Goal: Transaction & Acquisition: Purchase product/service

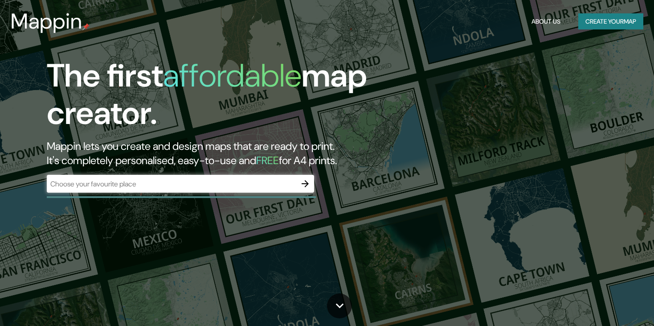
click at [231, 191] on div "​" at bounding box center [180, 184] width 267 height 18
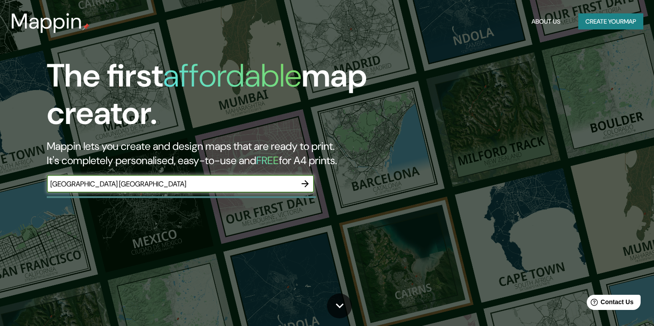
type input "[GEOGRAPHIC_DATA] [GEOGRAPHIC_DATA]"
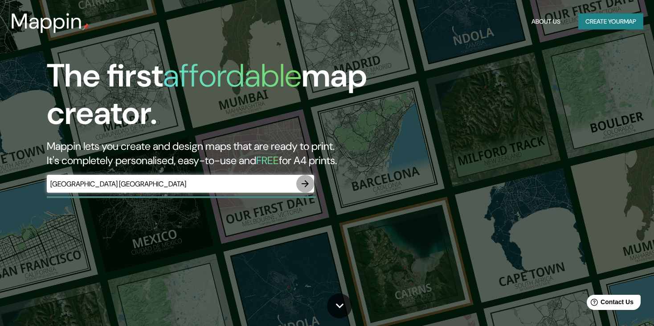
click at [301, 183] on icon "button" at bounding box center [305, 183] width 11 height 11
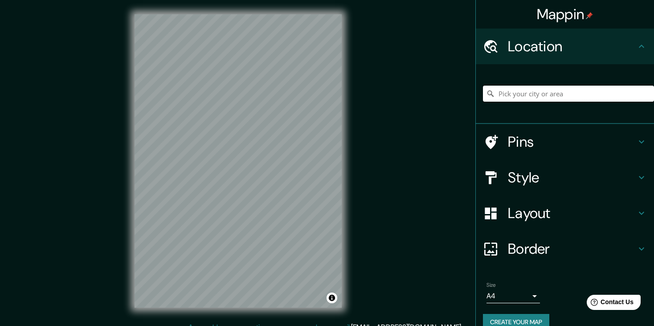
click at [558, 92] on input "Pick your city or area" at bounding box center [568, 93] width 171 height 16
type input "Barrio Gótico, [GEOGRAPHIC_DATA], [GEOGRAPHIC_DATA], [GEOGRAPHIC_DATA]"
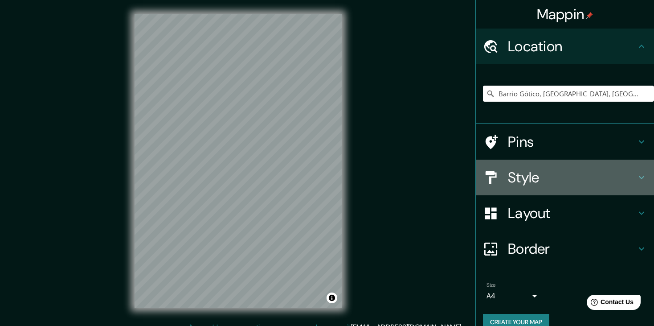
click at [636, 174] on icon at bounding box center [641, 177] width 11 height 11
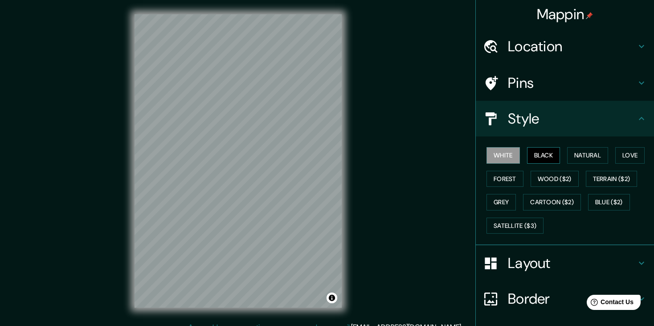
click at [536, 156] on button "Black" at bounding box center [543, 155] width 33 height 16
click at [567, 154] on button "Natural" at bounding box center [587, 155] width 41 height 16
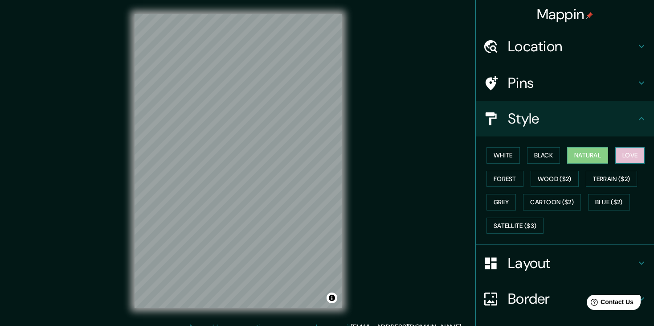
click at [616, 154] on button "Love" at bounding box center [629, 155] width 29 height 16
click at [490, 173] on button "Forest" at bounding box center [504, 179] width 37 height 16
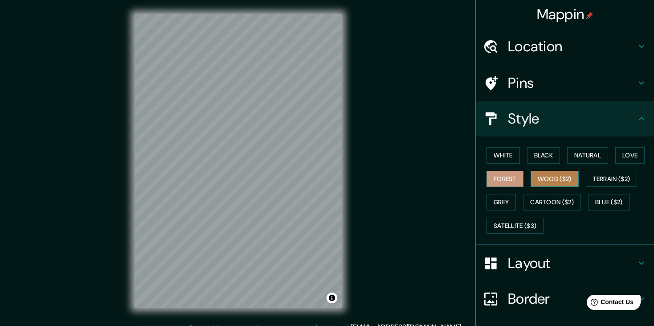
click at [546, 175] on button "Wood ($2)" at bounding box center [554, 179] width 48 height 16
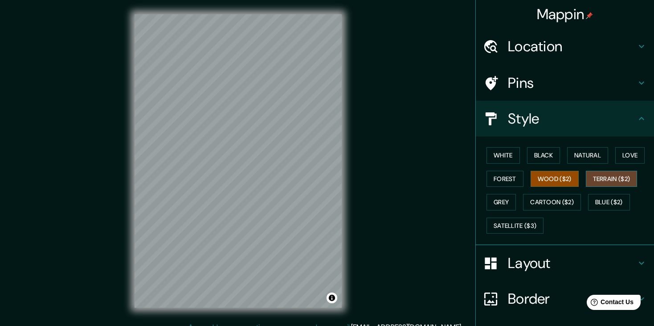
click at [594, 177] on button "Terrain ($2)" at bounding box center [612, 179] width 52 height 16
click at [542, 180] on button "Wood ($2)" at bounding box center [554, 179] width 48 height 16
click at [493, 199] on button "Grey" at bounding box center [500, 202] width 29 height 16
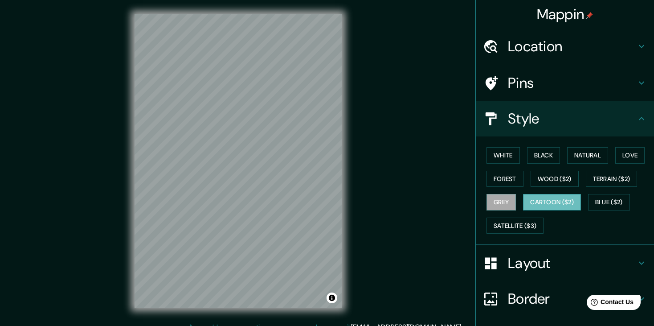
click at [552, 202] on button "Cartoon ($2)" at bounding box center [552, 202] width 58 height 16
click at [603, 199] on button "Blue ($2)" at bounding box center [609, 202] width 42 height 16
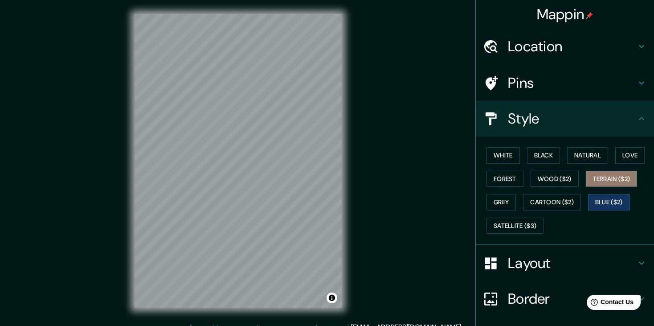
click at [601, 183] on button "Terrain ($2)" at bounding box center [612, 179] width 52 height 16
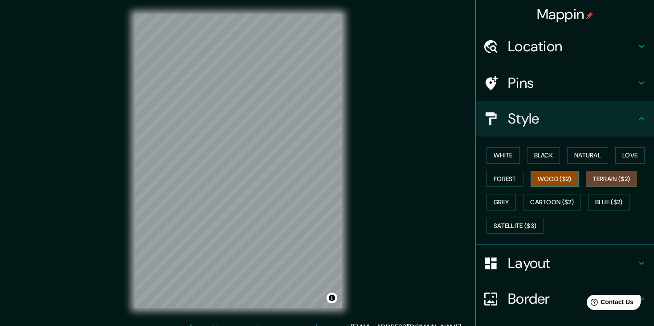
click at [564, 180] on button "Wood ($2)" at bounding box center [554, 179] width 48 height 16
click at [607, 206] on button "Blue ($2)" at bounding box center [609, 202] width 42 height 16
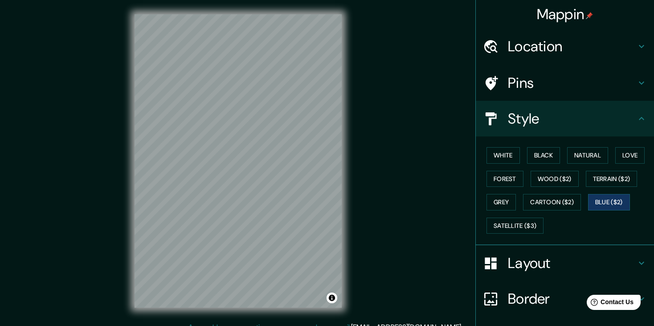
click at [558, 42] on h4 "Location" at bounding box center [572, 46] width 128 height 18
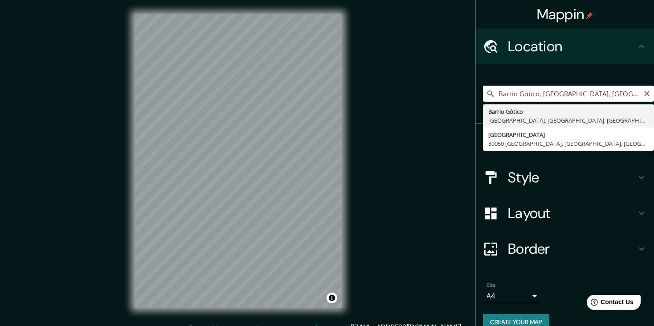
click at [619, 93] on input "Barrio Gótico, [GEOGRAPHIC_DATA], [GEOGRAPHIC_DATA], [GEOGRAPHIC_DATA]" at bounding box center [568, 93] width 171 height 16
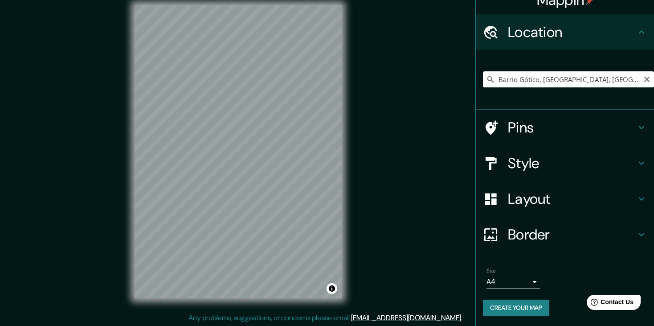
scroll to position [10, 0]
click at [548, 198] on h4 "Layout" at bounding box center [572, 199] width 128 height 18
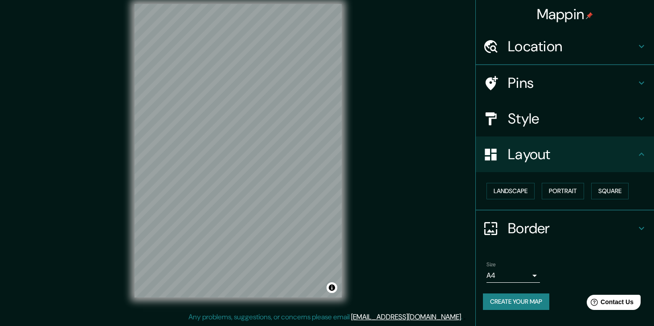
scroll to position [0, 0]
click at [514, 188] on button "Landscape" at bounding box center [510, 191] width 48 height 16
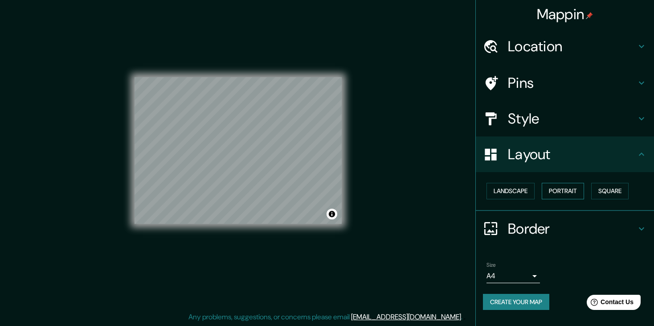
click at [568, 188] on button "Portrait" at bounding box center [562, 191] width 42 height 16
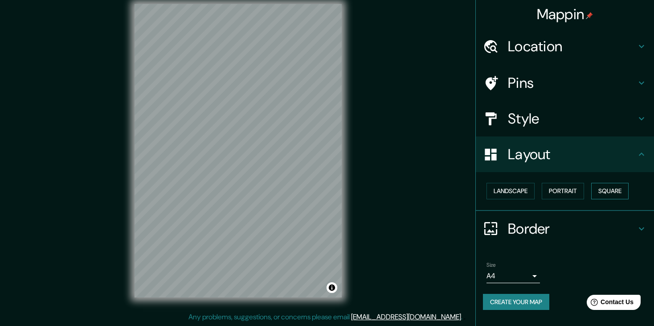
click at [611, 188] on button "Square" at bounding box center [609, 191] width 37 height 16
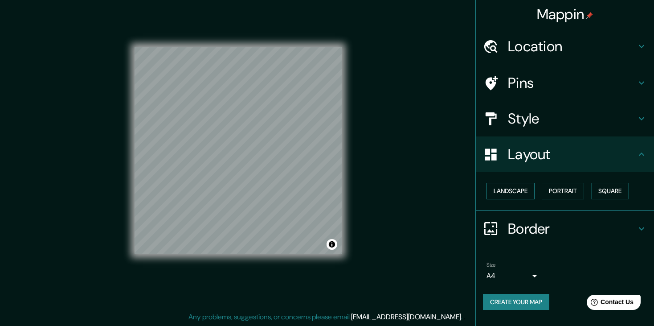
click at [527, 189] on button "Landscape" at bounding box center [510, 191] width 48 height 16
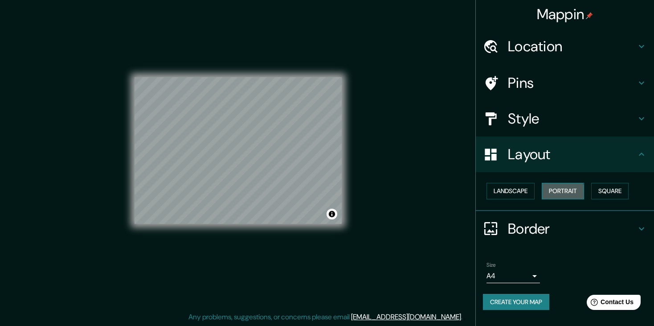
click at [557, 191] on button "Portrait" at bounding box center [562, 191] width 42 height 16
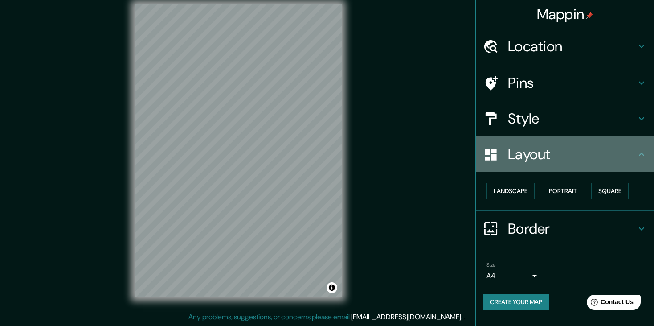
click at [637, 162] on div "Layout" at bounding box center [565, 154] width 178 height 36
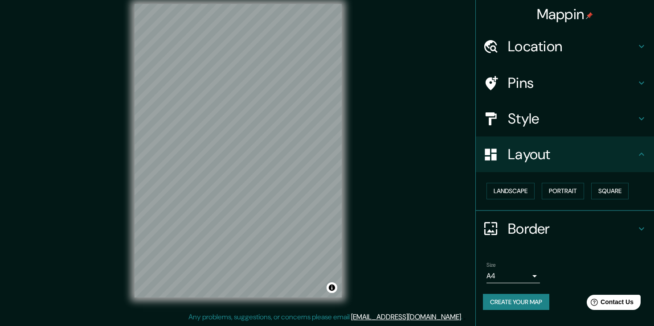
click at [642, 226] on icon at bounding box center [641, 228] width 11 height 11
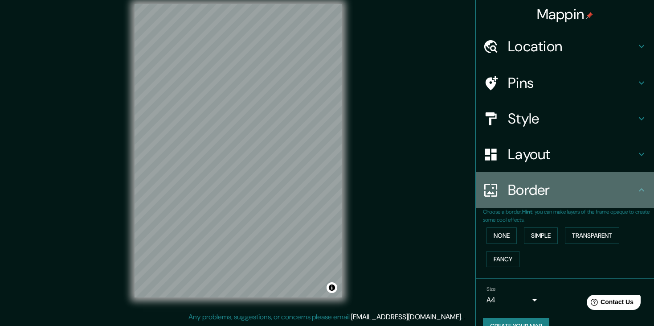
click at [635, 196] on div "Border" at bounding box center [565, 190] width 178 height 36
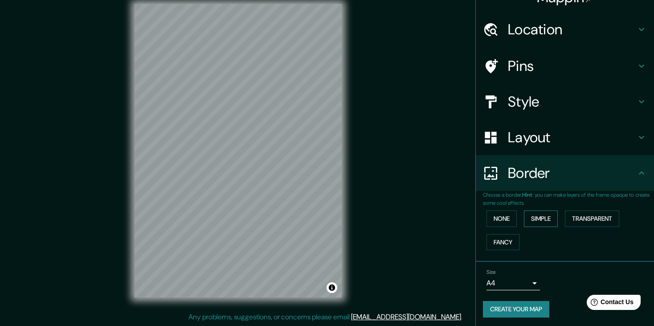
scroll to position [18, 0]
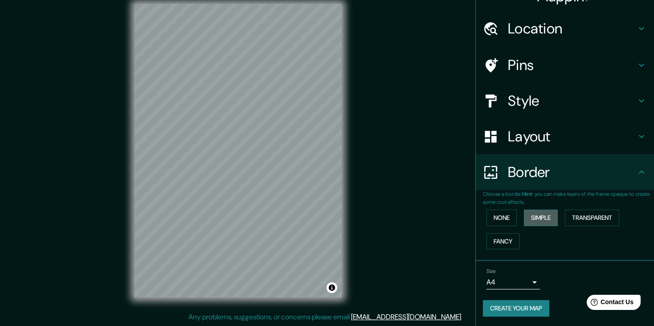
click at [536, 217] on button "Simple" at bounding box center [541, 217] width 34 height 16
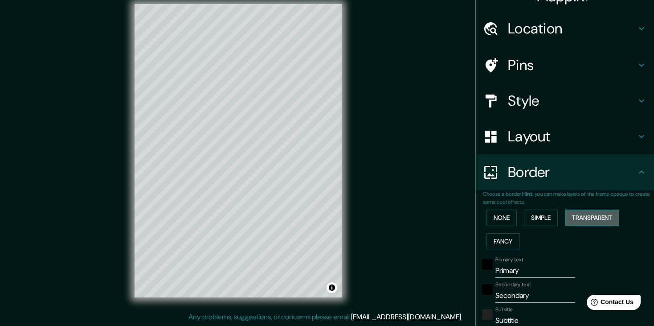
click at [570, 216] on button "Transparent" at bounding box center [592, 217] width 54 height 16
click at [501, 237] on button "Fancy" at bounding box center [502, 241] width 33 height 16
click at [494, 214] on button "None" at bounding box center [501, 217] width 30 height 16
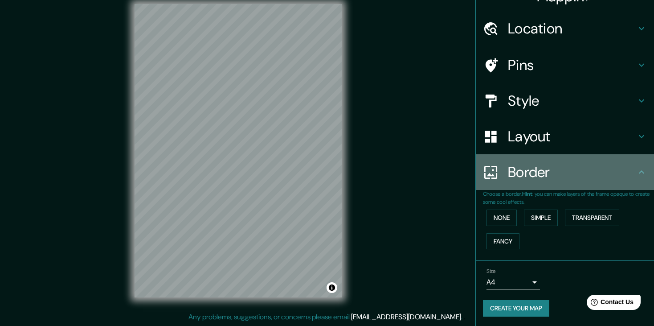
click at [636, 175] on icon at bounding box center [641, 172] width 11 height 11
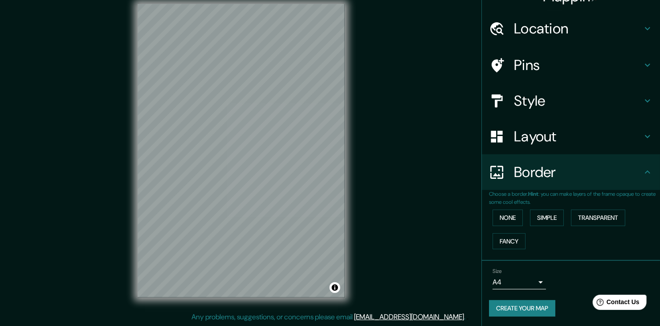
click at [523, 279] on body "Mappin Location [GEOGRAPHIC_DATA], [GEOGRAPHIC_DATA], [GEOGRAPHIC_DATA], [GEOGR…" at bounding box center [330, 153] width 660 height 326
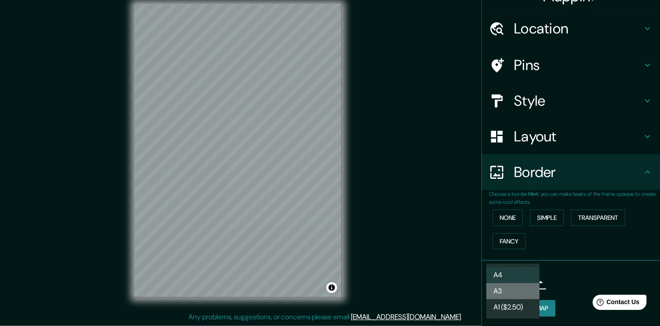
click at [516, 292] on li "A3" at bounding box center [512, 291] width 53 height 16
type input "a4"
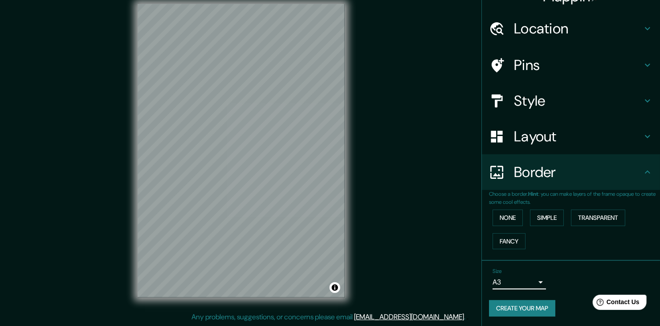
click at [527, 283] on body "Mappin Location [GEOGRAPHIC_DATA], [GEOGRAPHIC_DATA], [GEOGRAPHIC_DATA], [GEOGR…" at bounding box center [330, 153] width 660 height 326
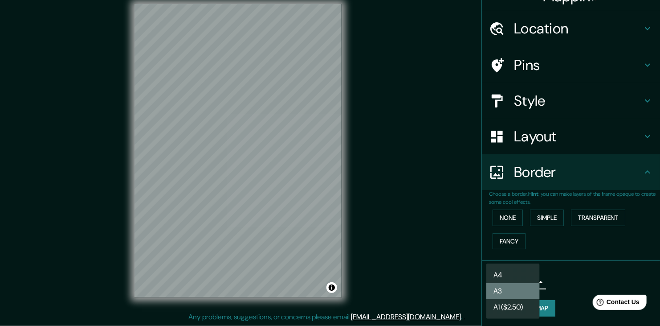
click at [520, 289] on li "A3" at bounding box center [512, 291] width 53 height 16
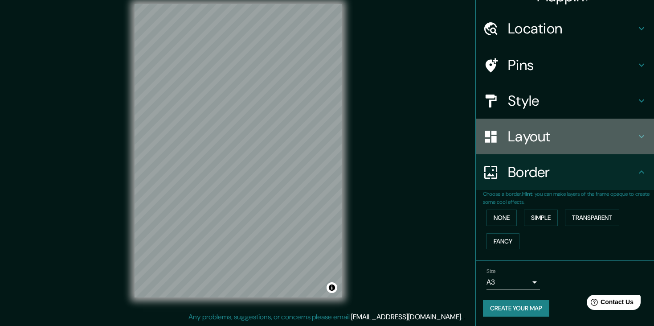
click at [565, 139] on h4 "Layout" at bounding box center [572, 136] width 128 height 18
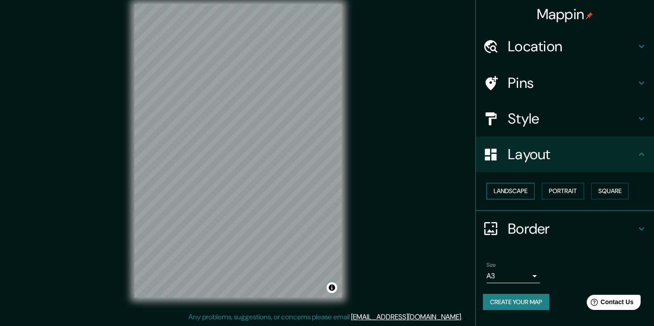
click at [516, 190] on button "Landscape" at bounding box center [510, 191] width 48 height 16
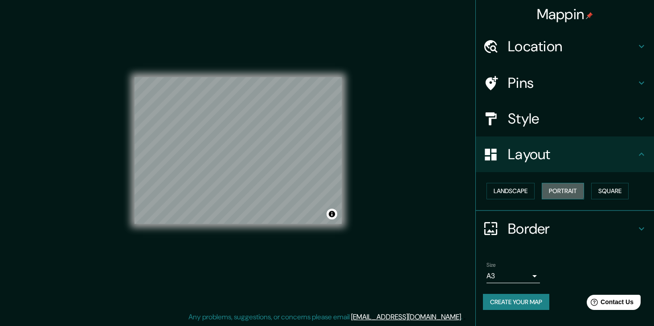
click at [557, 189] on button "Portrait" at bounding box center [562, 191] width 42 height 16
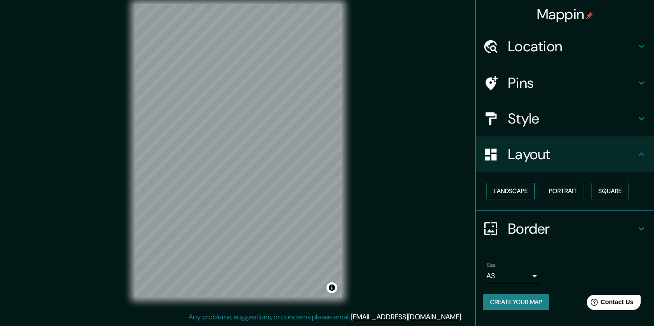
click at [521, 190] on button "Landscape" at bounding box center [510, 191] width 48 height 16
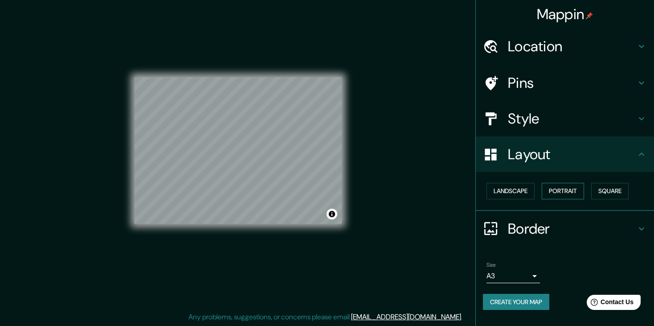
click at [559, 187] on button "Portrait" at bounding box center [562, 191] width 42 height 16
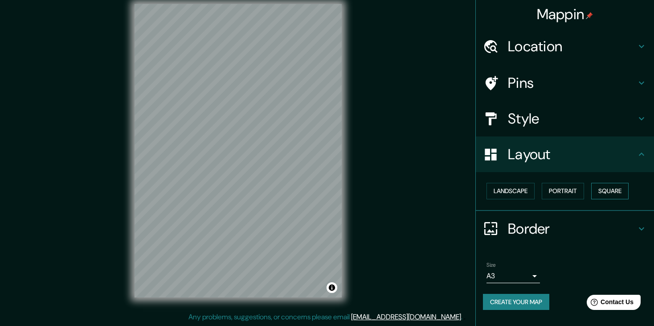
click at [600, 187] on button "Square" at bounding box center [609, 191] width 37 height 16
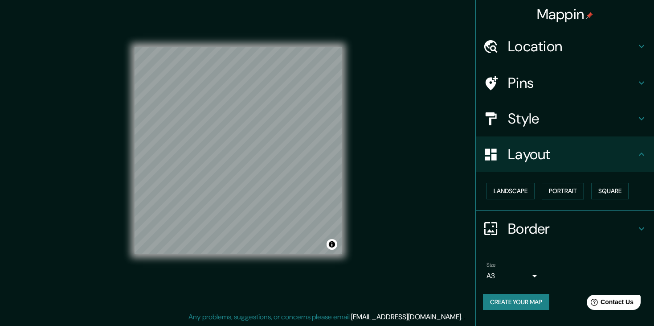
click at [574, 191] on button "Portrait" at bounding box center [562, 191] width 42 height 16
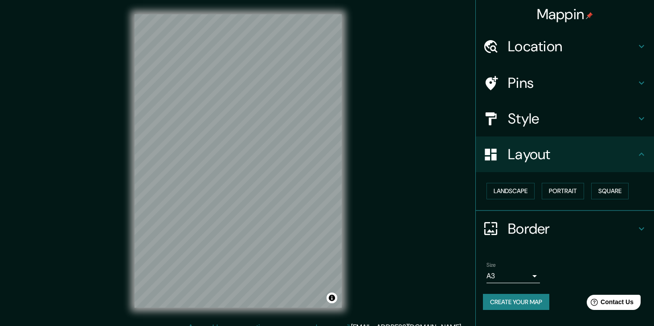
click at [594, 122] on h4 "Style" at bounding box center [572, 119] width 128 height 18
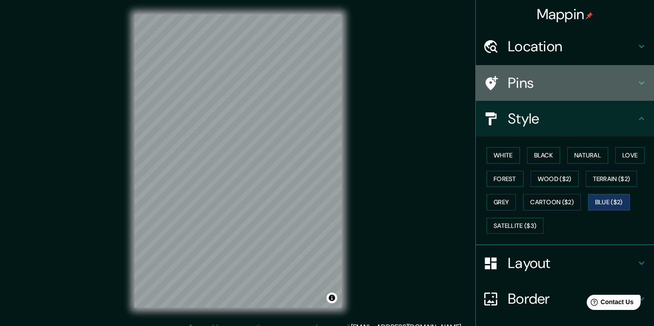
click at [580, 79] on h4 "Pins" at bounding box center [572, 83] width 128 height 18
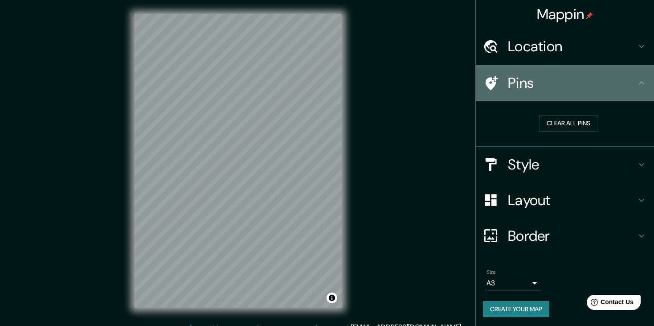
click at [635, 73] on div "Pins" at bounding box center [565, 83] width 178 height 36
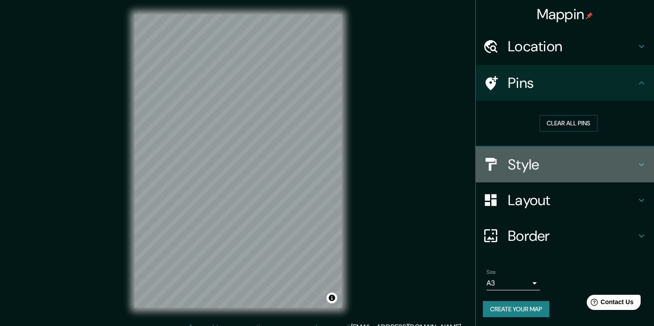
click at [590, 166] on h4 "Style" at bounding box center [572, 164] width 128 height 18
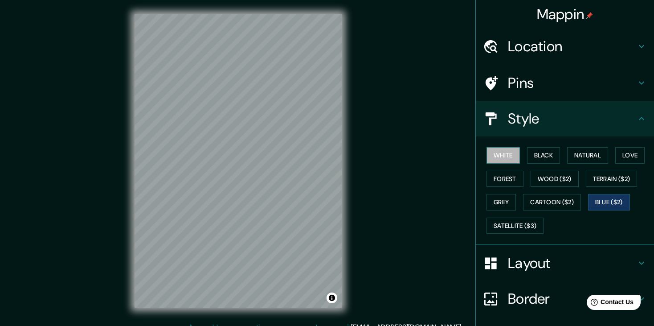
click at [504, 163] on button "White" at bounding box center [502, 155] width 33 height 16
click at [535, 151] on button "Black" at bounding box center [543, 155] width 33 height 16
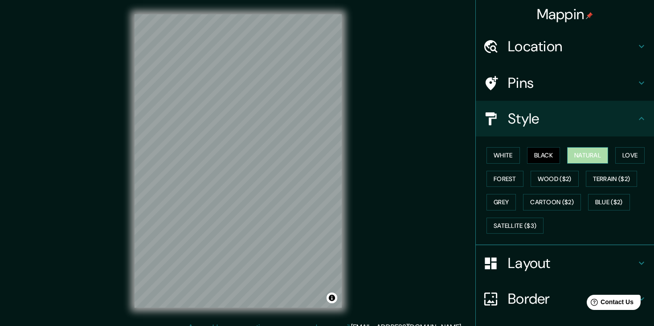
click at [583, 148] on button "Natural" at bounding box center [587, 155] width 41 height 16
click at [616, 152] on button "Love" at bounding box center [629, 155] width 29 height 16
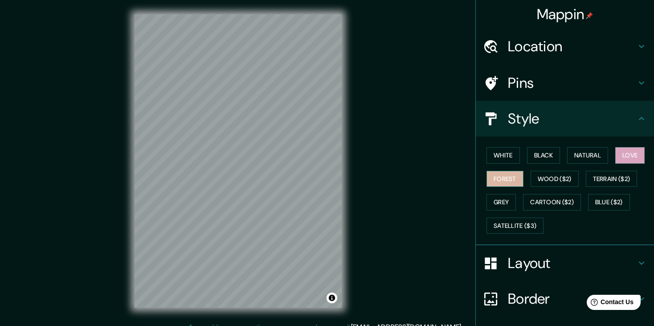
click at [492, 181] on button "Forest" at bounding box center [504, 179] width 37 height 16
click at [545, 180] on button "Wood ($2)" at bounding box center [554, 179] width 48 height 16
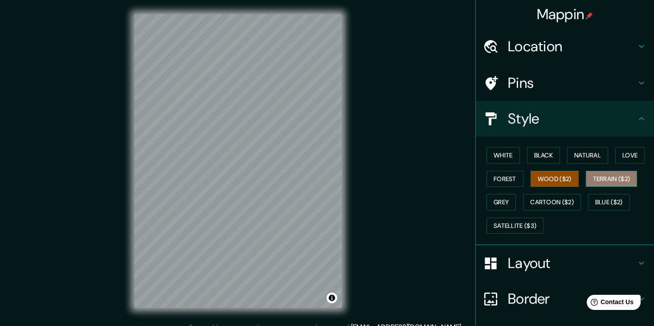
click at [602, 182] on button "Terrain ($2)" at bounding box center [612, 179] width 52 height 16
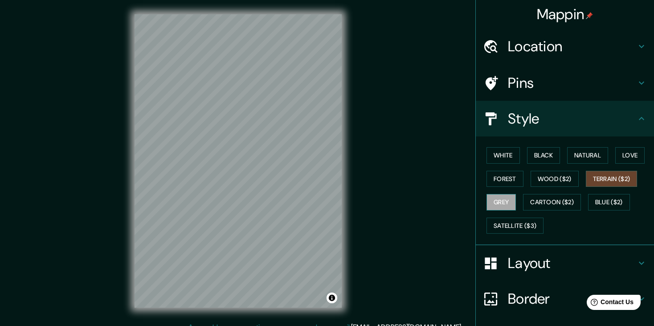
click at [493, 202] on button "Grey" at bounding box center [500, 202] width 29 height 16
click at [528, 201] on button "Cartoon ($2)" at bounding box center [552, 202] width 58 height 16
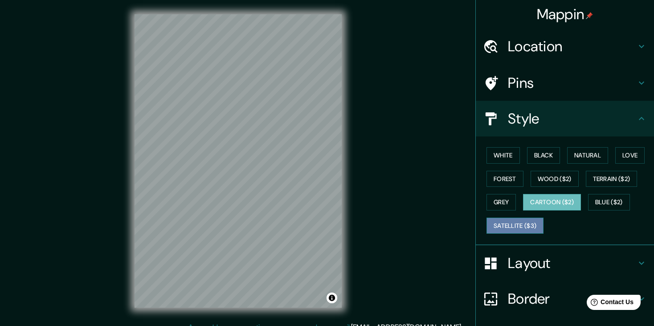
click at [498, 224] on button "Satellite ($3)" at bounding box center [514, 225] width 57 height 16
click at [551, 201] on button "Cartoon ($2)" at bounding box center [552, 202] width 58 height 16
click at [519, 224] on button "Satellite ($3)" at bounding box center [514, 225] width 57 height 16
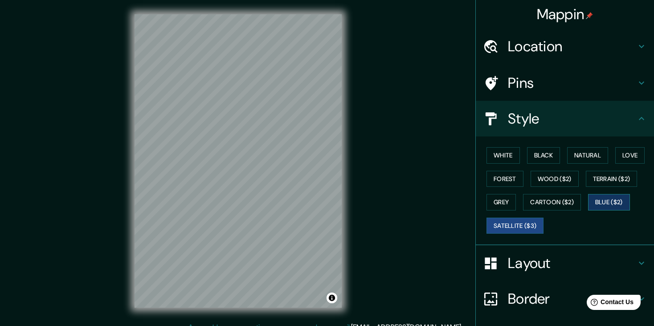
click at [598, 203] on button "Blue ($2)" at bounding box center [609, 202] width 42 height 16
click at [562, 92] on div "Pins" at bounding box center [565, 83] width 178 height 36
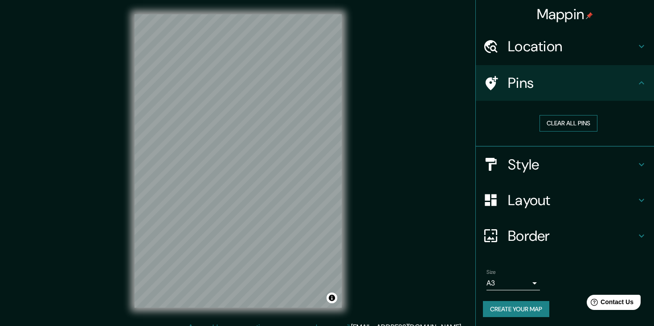
click at [562, 123] on button "Clear all pins" at bounding box center [568, 123] width 58 height 16
click at [578, 125] on button "Clear all pins" at bounding box center [568, 123] width 58 height 16
click at [577, 118] on button "Clear all pins" at bounding box center [568, 123] width 58 height 16
click at [575, 119] on button "Clear all pins" at bounding box center [568, 123] width 58 height 16
click at [568, 122] on button "Clear all pins" at bounding box center [568, 123] width 58 height 16
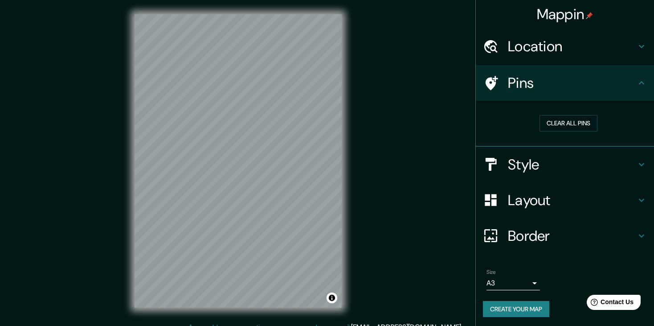
click at [568, 196] on h4 "Layout" at bounding box center [572, 200] width 128 height 18
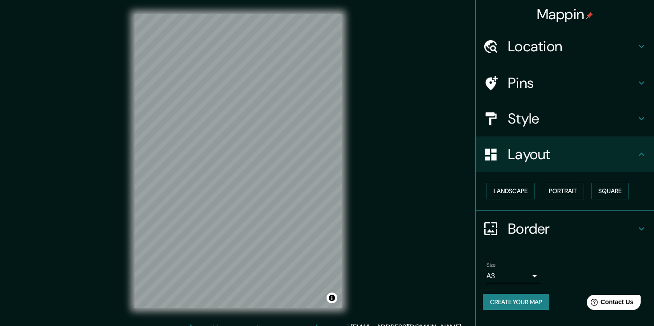
click at [641, 157] on icon at bounding box center [641, 154] width 11 height 11
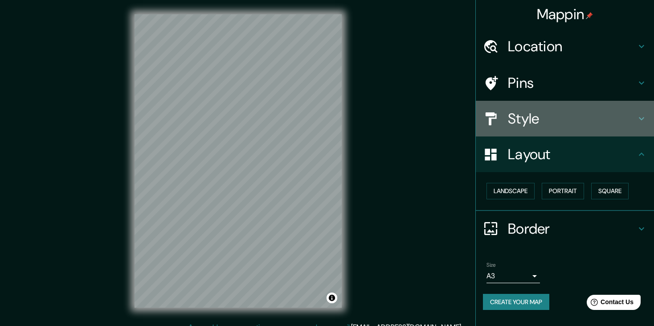
click at [633, 132] on div "Style" at bounding box center [565, 119] width 178 height 36
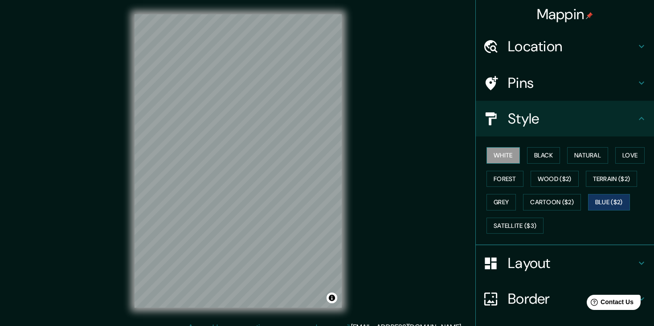
click at [503, 149] on button "White" at bounding box center [502, 155] width 33 height 16
click at [531, 156] on button "Black" at bounding box center [543, 155] width 33 height 16
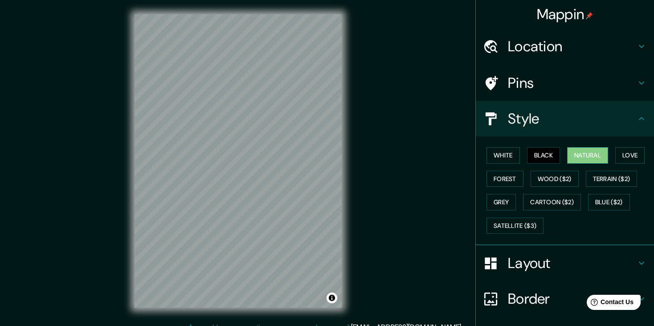
click at [575, 154] on button "Natural" at bounding box center [587, 155] width 41 height 16
click at [615, 157] on button "Love" at bounding box center [629, 155] width 29 height 16
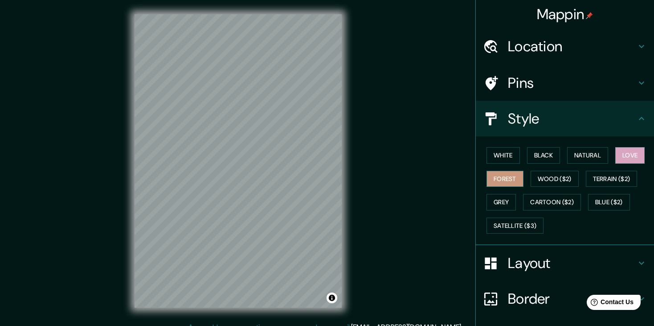
click at [497, 179] on button "Forest" at bounding box center [504, 179] width 37 height 16
click at [586, 175] on button "Terrain ($2)" at bounding box center [612, 179] width 52 height 16
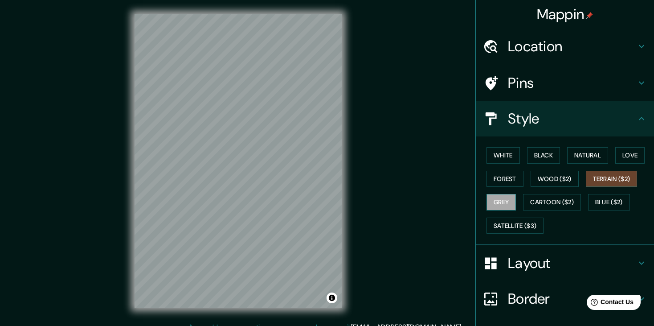
click at [493, 202] on button "Grey" at bounding box center [500, 202] width 29 height 16
click at [542, 199] on button "Cartoon ($2)" at bounding box center [552, 202] width 58 height 16
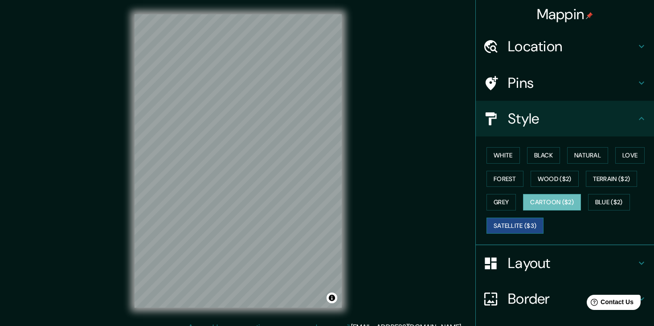
click at [514, 218] on button "Satellite ($3)" at bounding box center [514, 225] width 57 height 16
click at [505, 154] on button "White" at bounding box center [502, 155] width 33 height 16
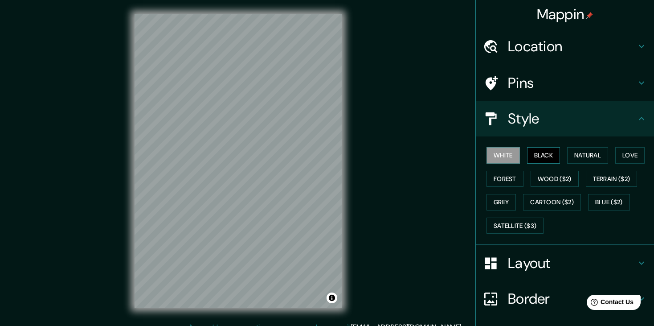
click at [527, 153] on button "Black" at bounding box center [543, 155] width 33 height 16
click at [516, 224] on button "Satellite ($3)" at bounding box center [514, 225] width 57 height 16
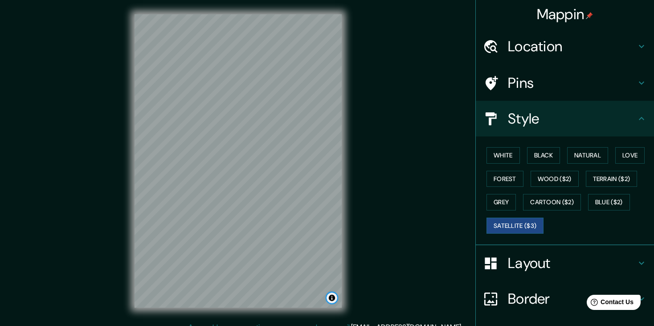
click at [336, 298] on button "Toggle attribution" at bounding box center [331, 297] width 11 height 11
click at [593, 38] on h4 "Location" at bounding box center [572, 46] width 128 height 18
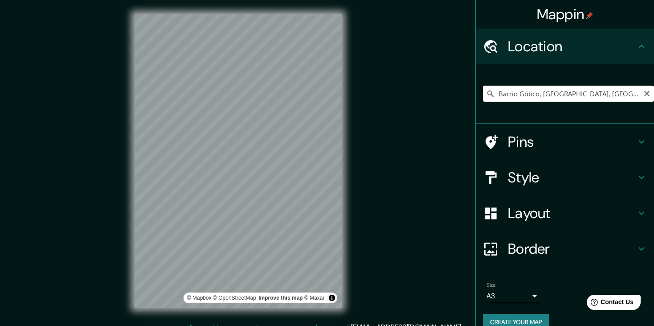
click at [596, 93] on input "Barrio Gótico, [GEOGRAPHIC_DATA], [GEOGRAPHIC_DATA], [GEOGRAPHIC_DATA]" at bounding box center [568, 93] width 171 height 16
click at [329, 298] on button "Toggle attribution" at bounding box center [331, 297] width 11 height 11
click at [404, 216] on div "Mappin Location [GEOGRAPHIC_DATA], [GEOGRAPHIC_DATA], [GEOGRAPHIC_DATA], [GEOGR…" at bounding box center [327, 168] width 654 height 336
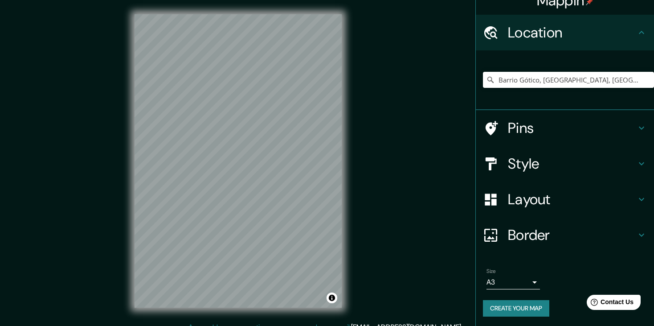
scroll to position [14, 0]
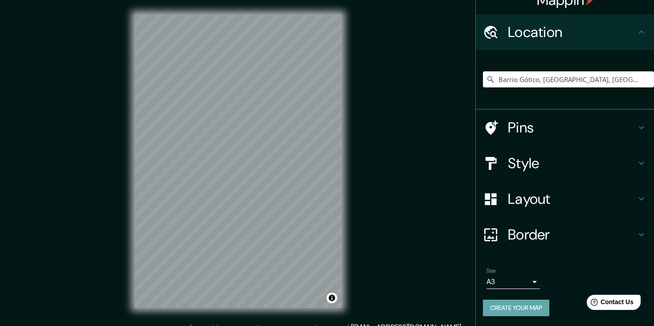
click at [522, 304] on button "Create your map" at bounding box center [516, 307] width 66 height 16
